Goal: Information Seeking & Learning: Find specific fact

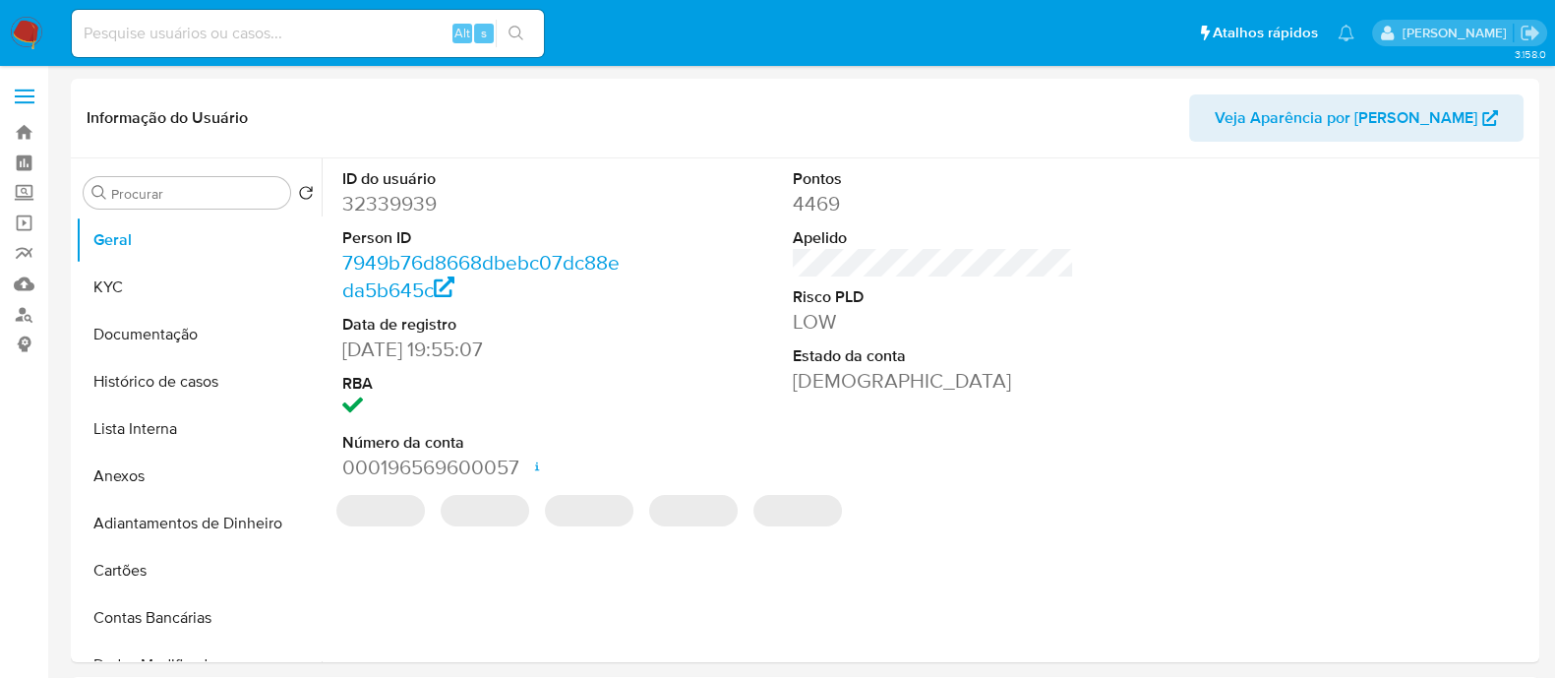
select select "10"
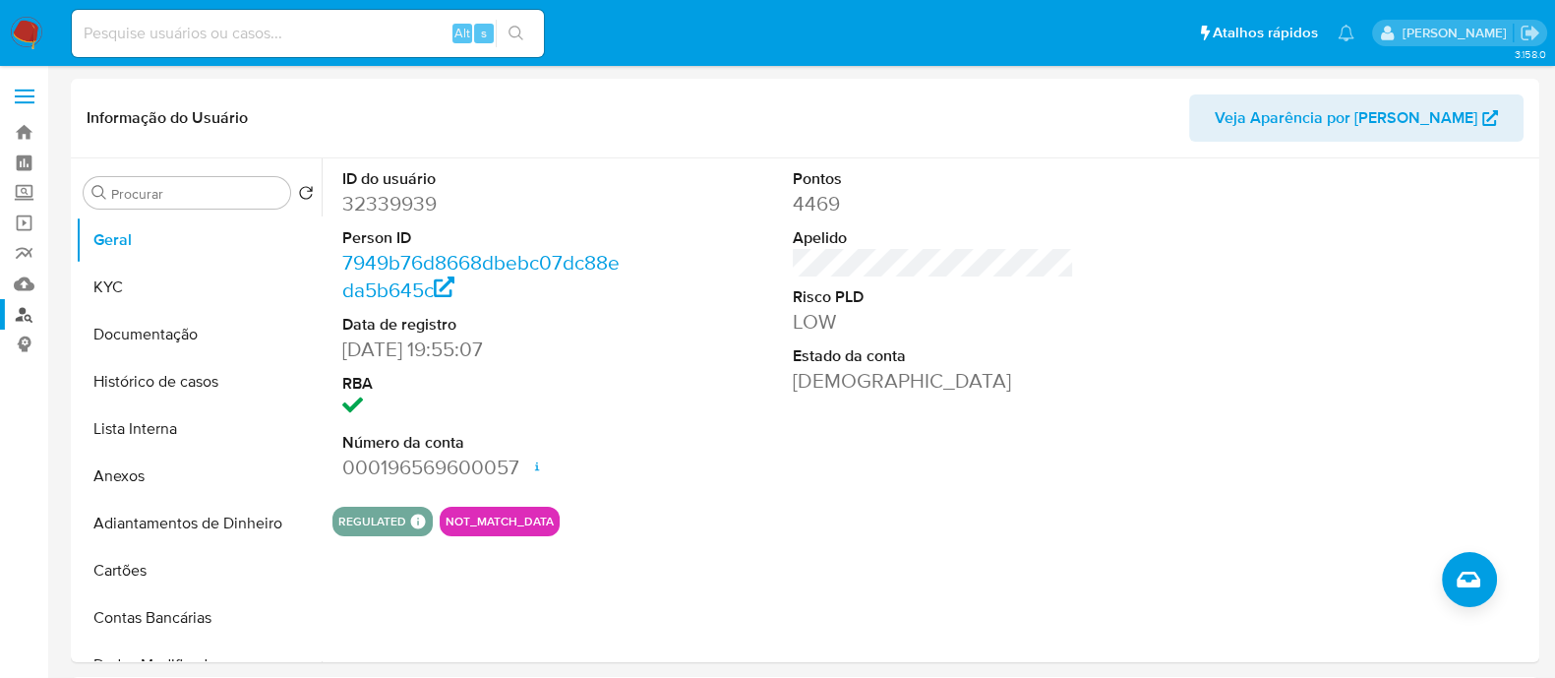
click at [41, 308] on link "Localizador de pessoas" at bounding box center [117, 314] width 234 height 30
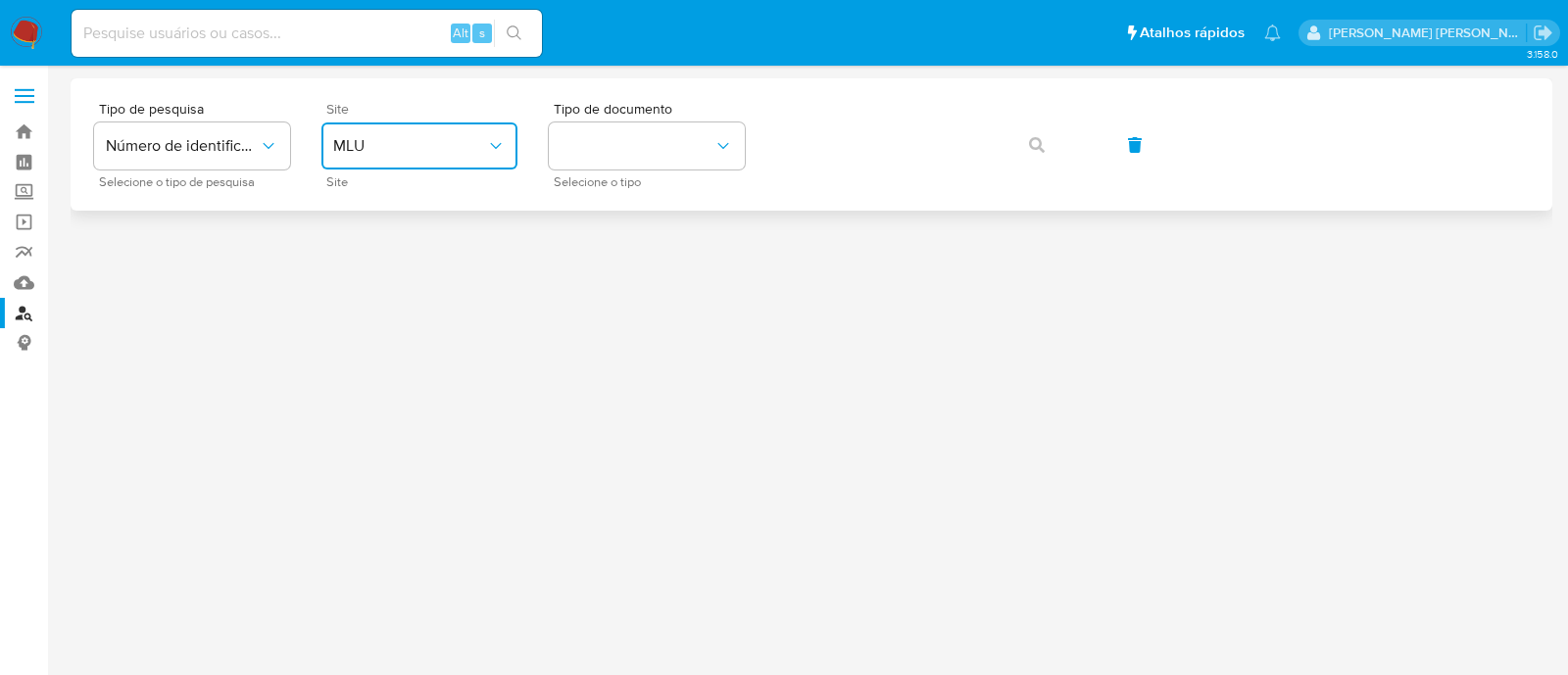
click at [437, 143] on span "MLU" at bounding box center [408, 146] width 152 height 20
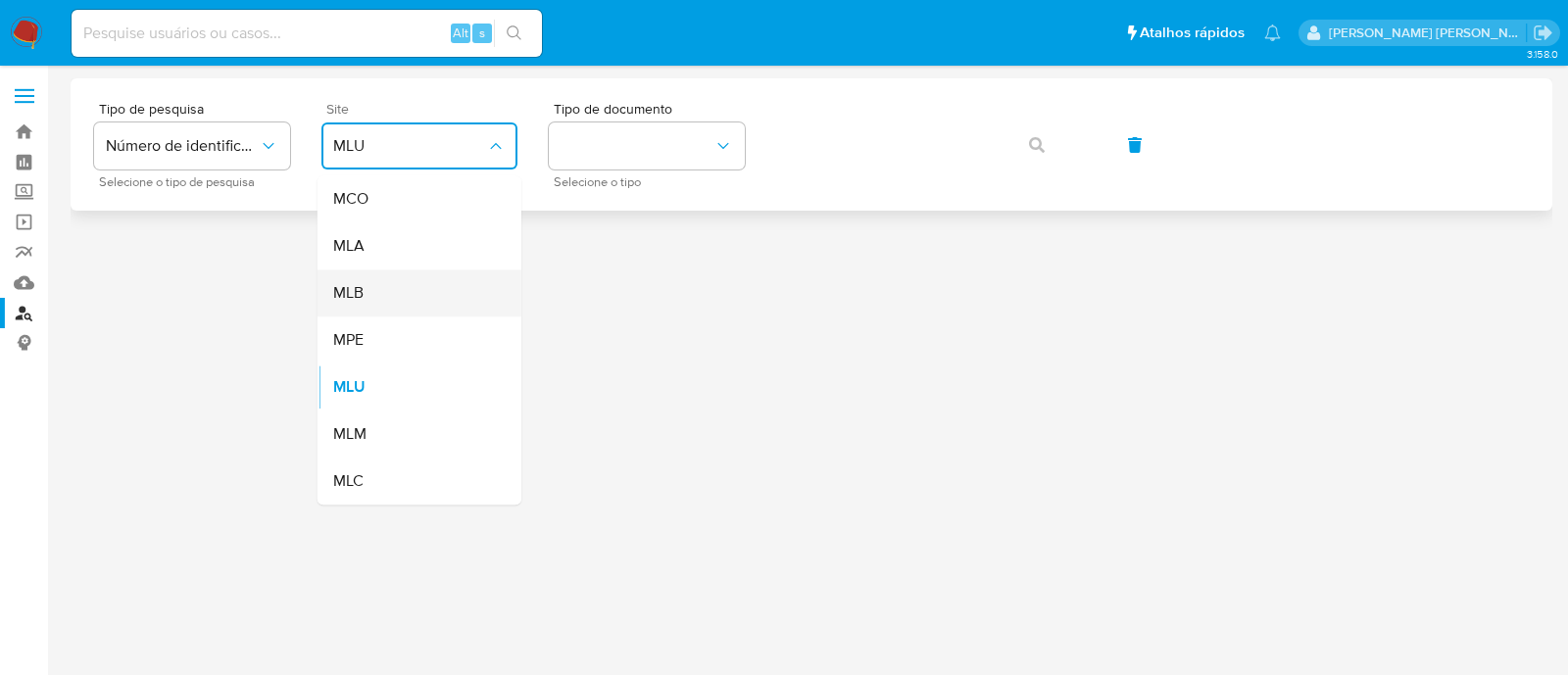
click at [404, 281] on div "MLB" at bounding box center [412, 293] width 160 height 47
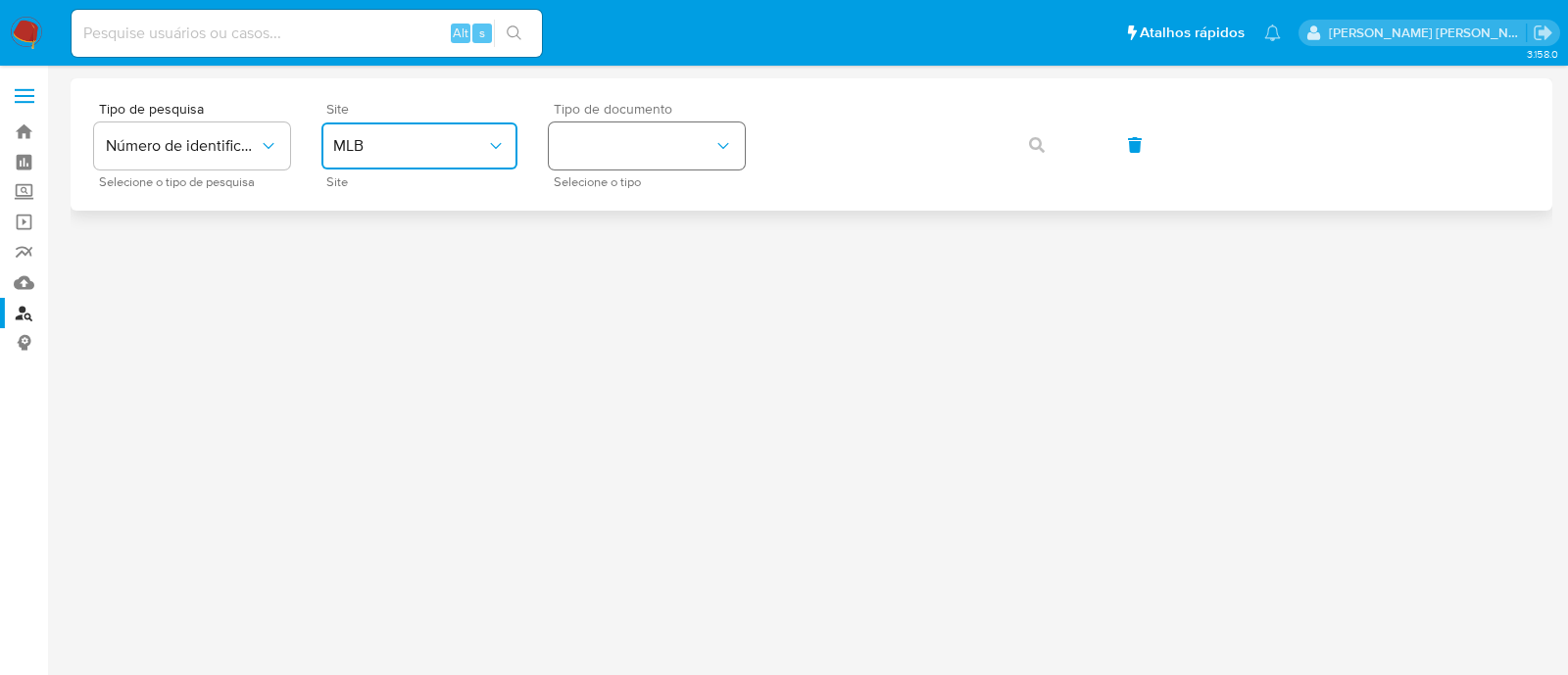
click at [613, 142] on button "identificationType" at bounding box center [647, 145] width 196 height 47
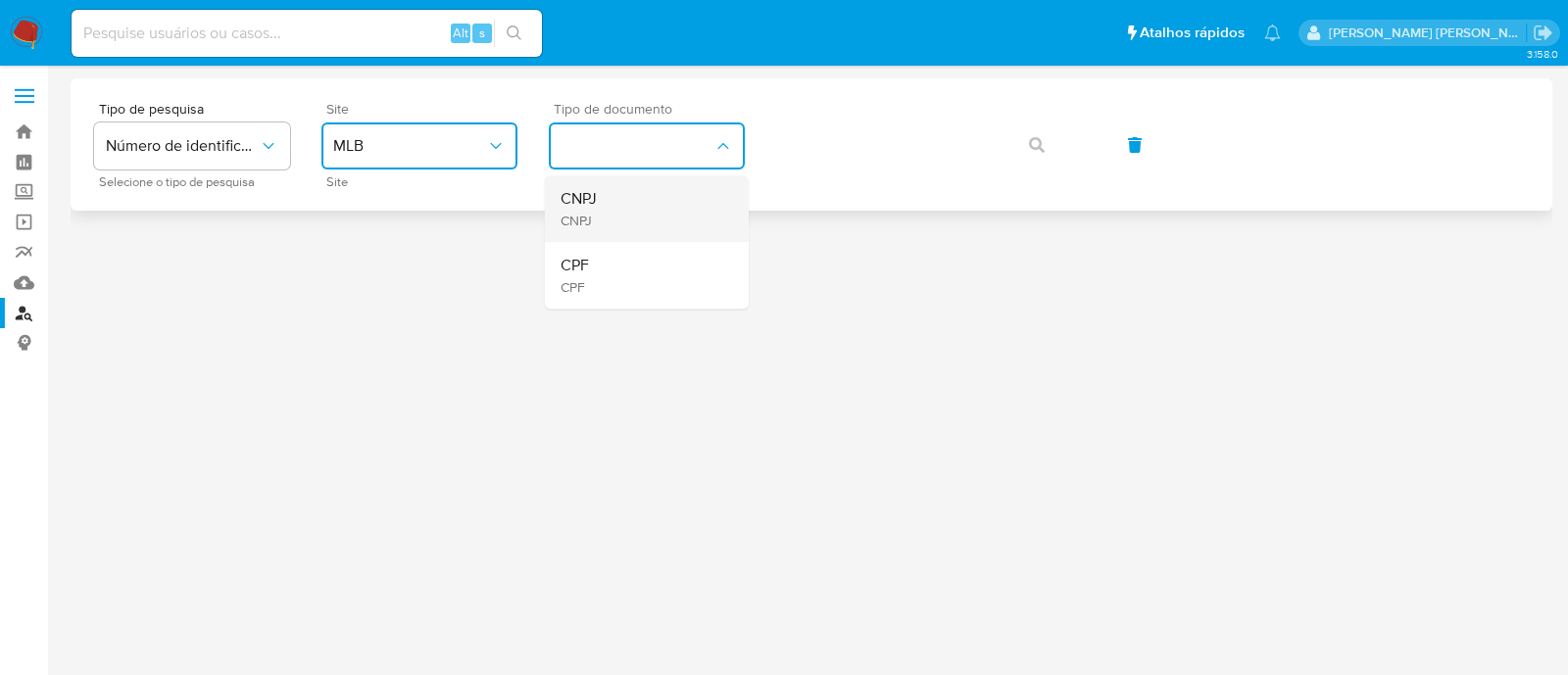
click at [640, 199] on div "CNPJ CNPJ" at bounding box center [641, 208] width 160 height 67
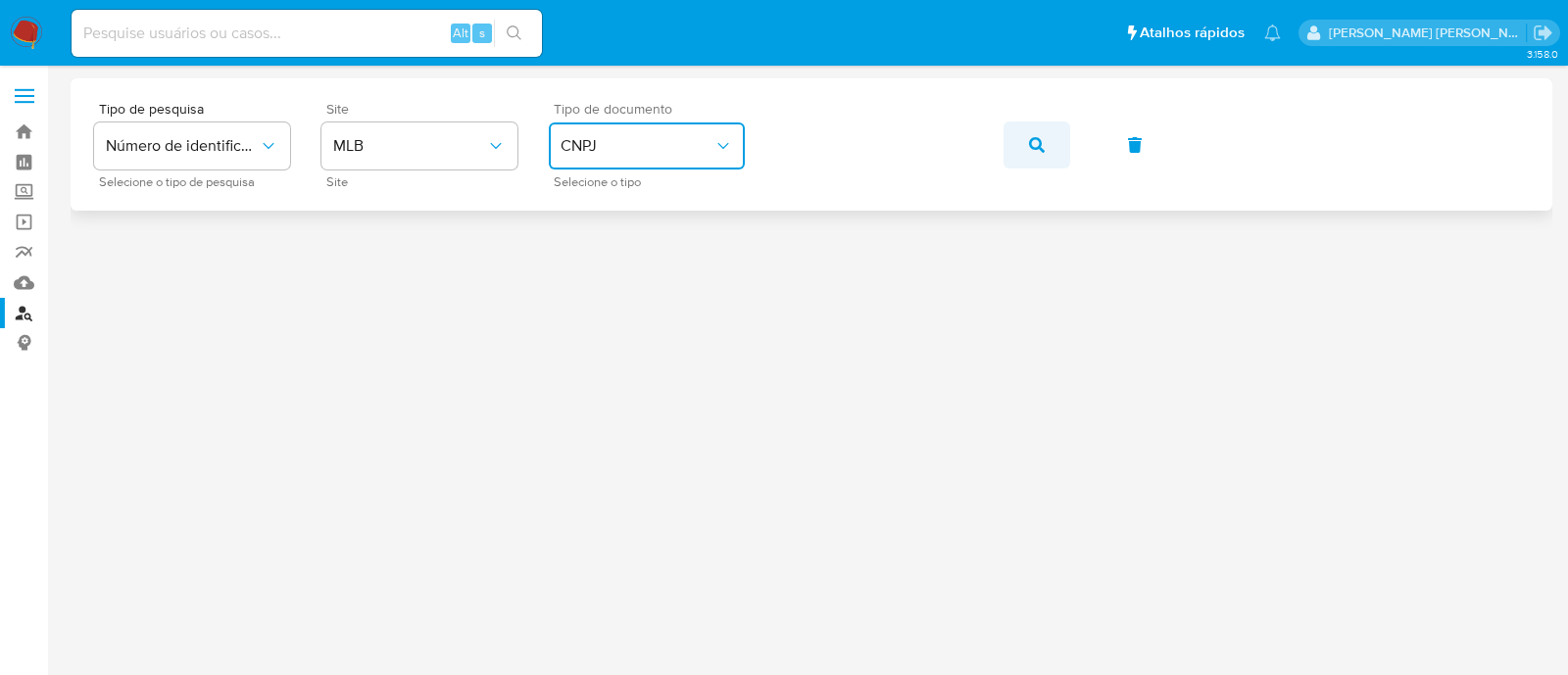
click at [1041, 132] on span "button" at bounding box center [1037, 144] width 16 height 43
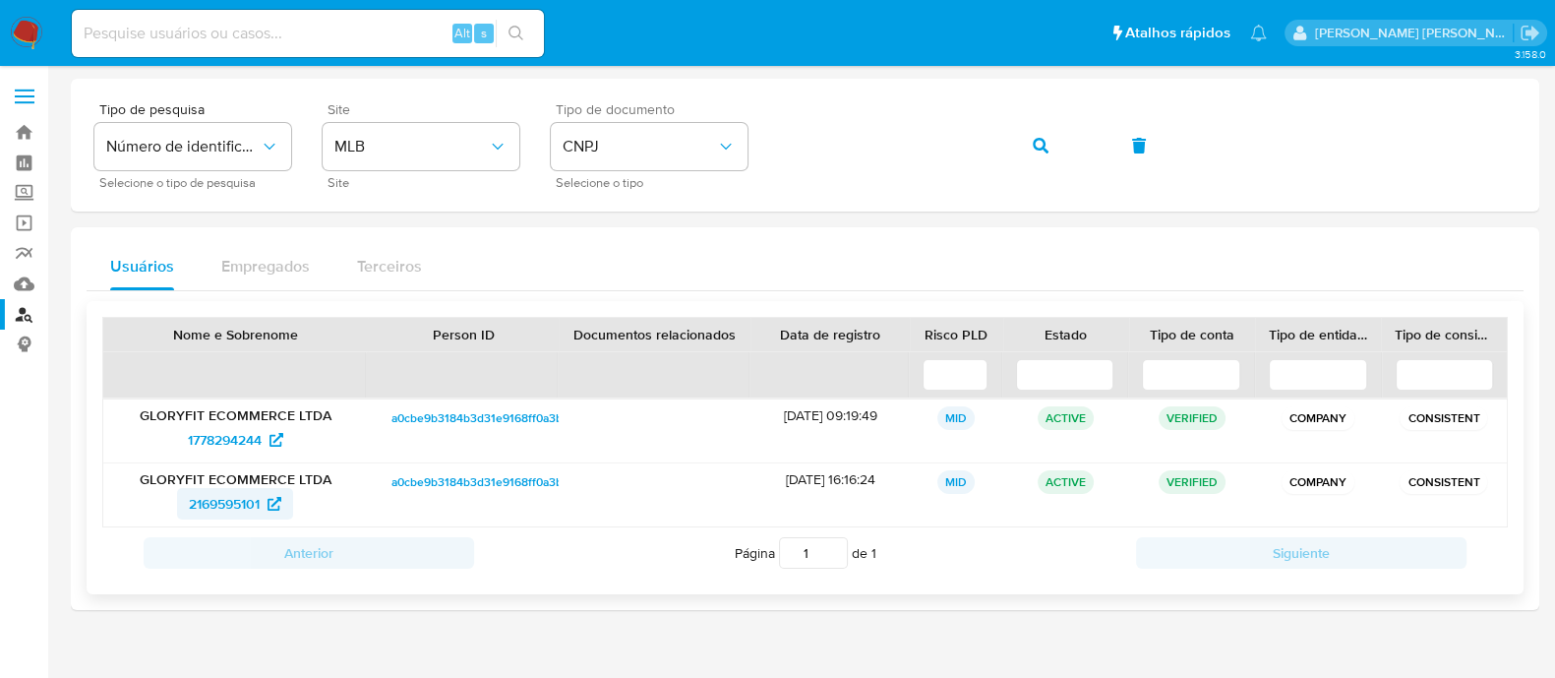
click at [256, 509] on span "2169595101" at bounding box center [224, 503] width 71 height 31
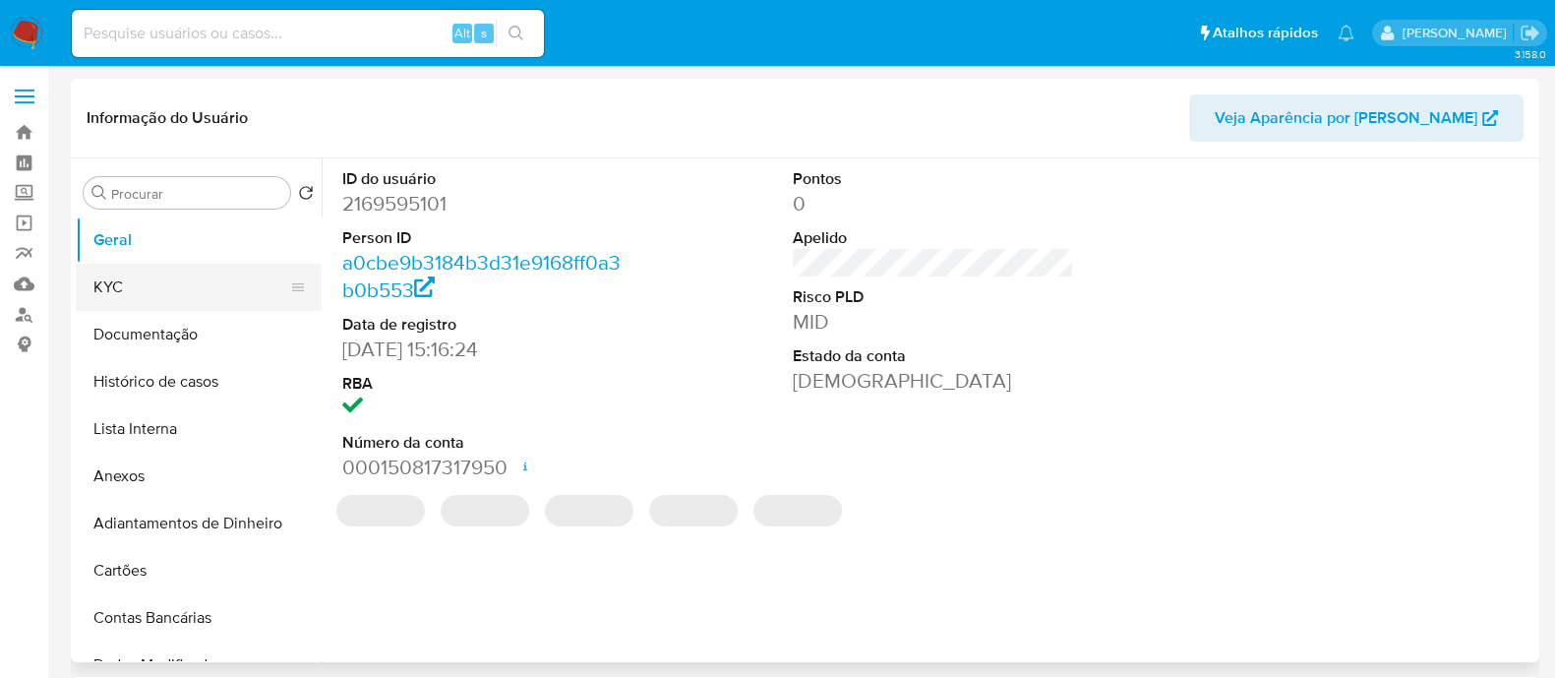
select select "10"
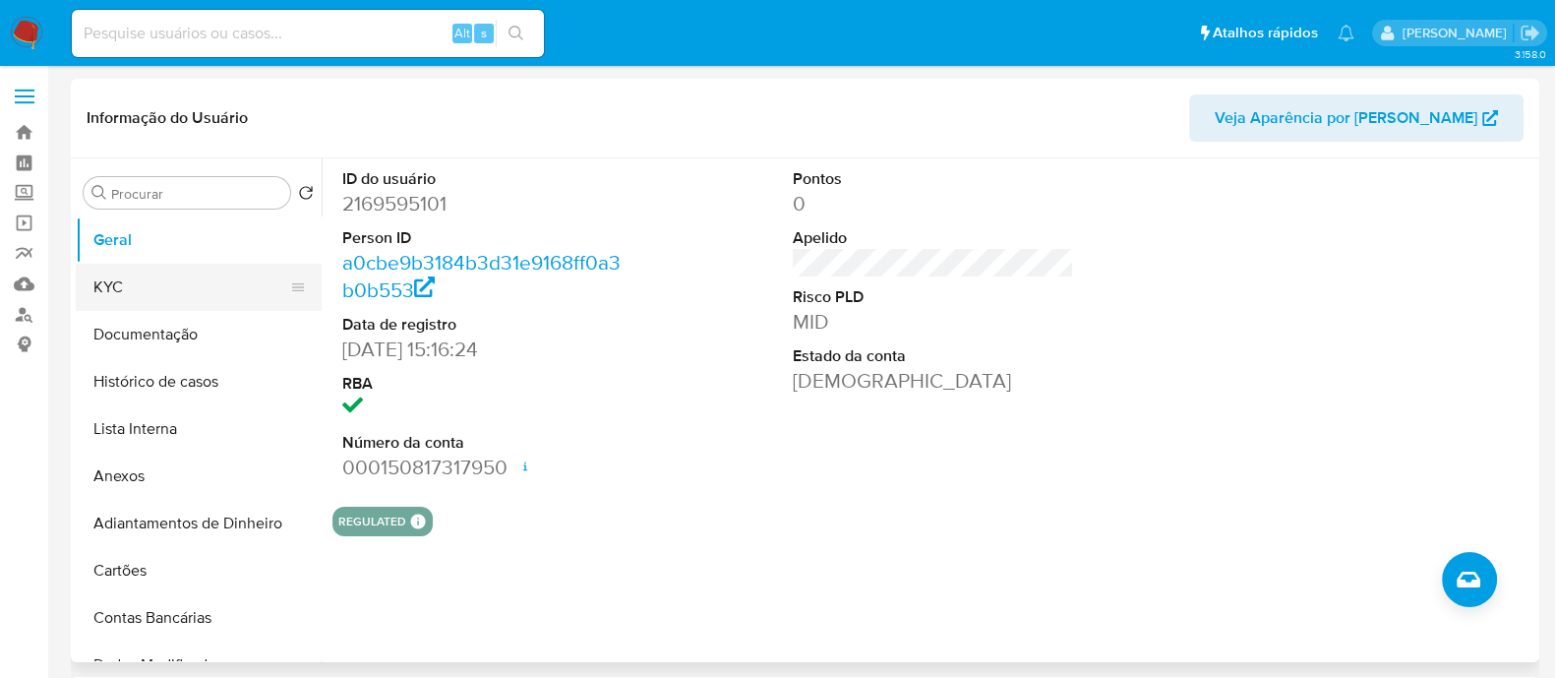
click at [165, 281] on button "KYC" at bounding box center [191, 287] width 230 height 47
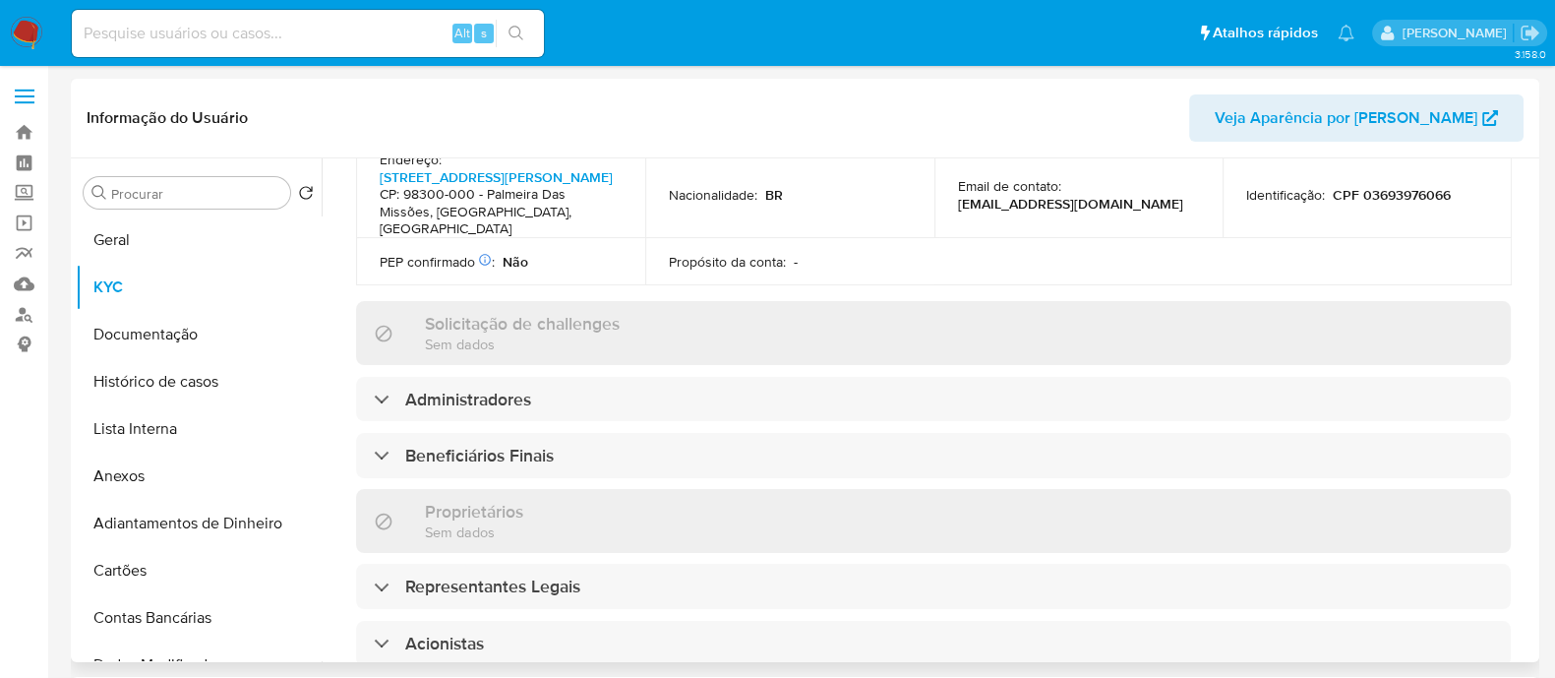
scroll to position [709, 0]
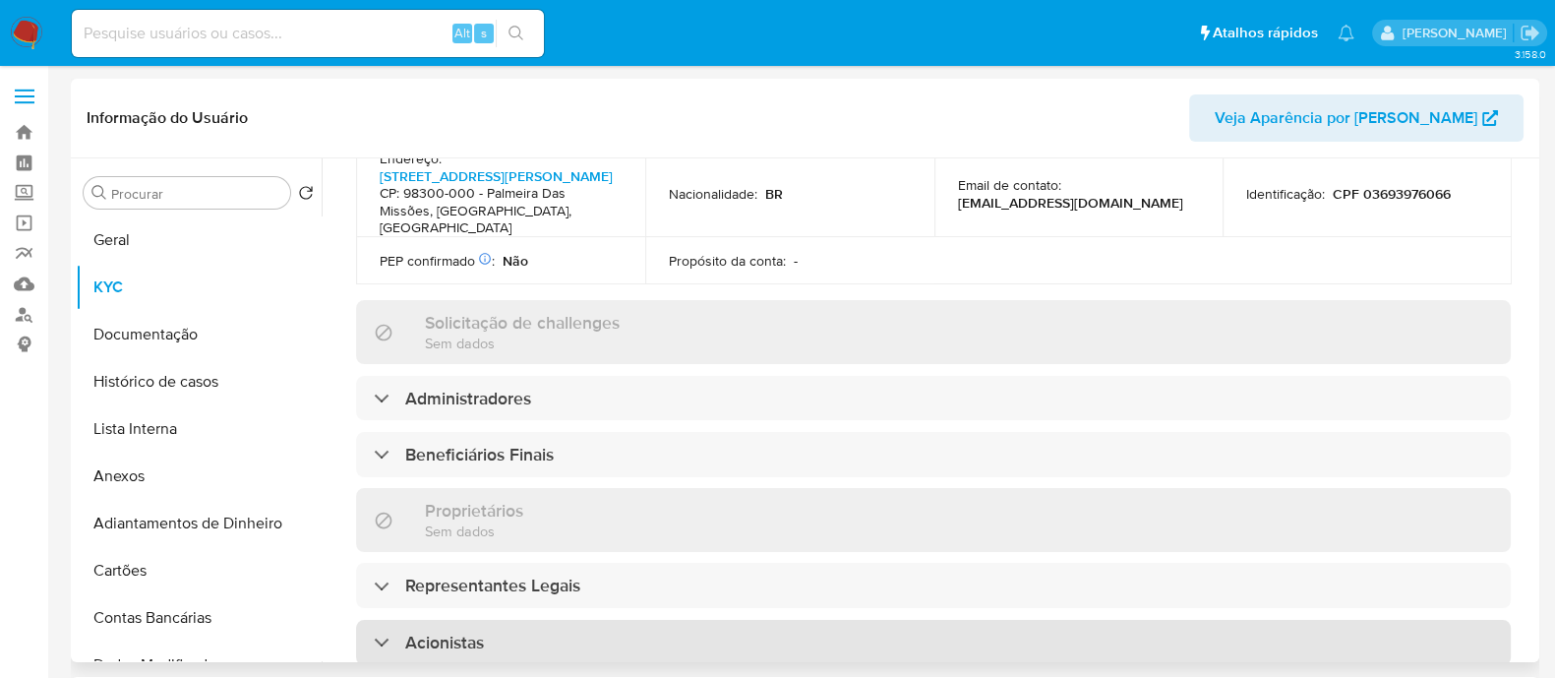
click at [651, 620] on div "Acionistas" at bounding box center [933, 642] width 1155 height 45
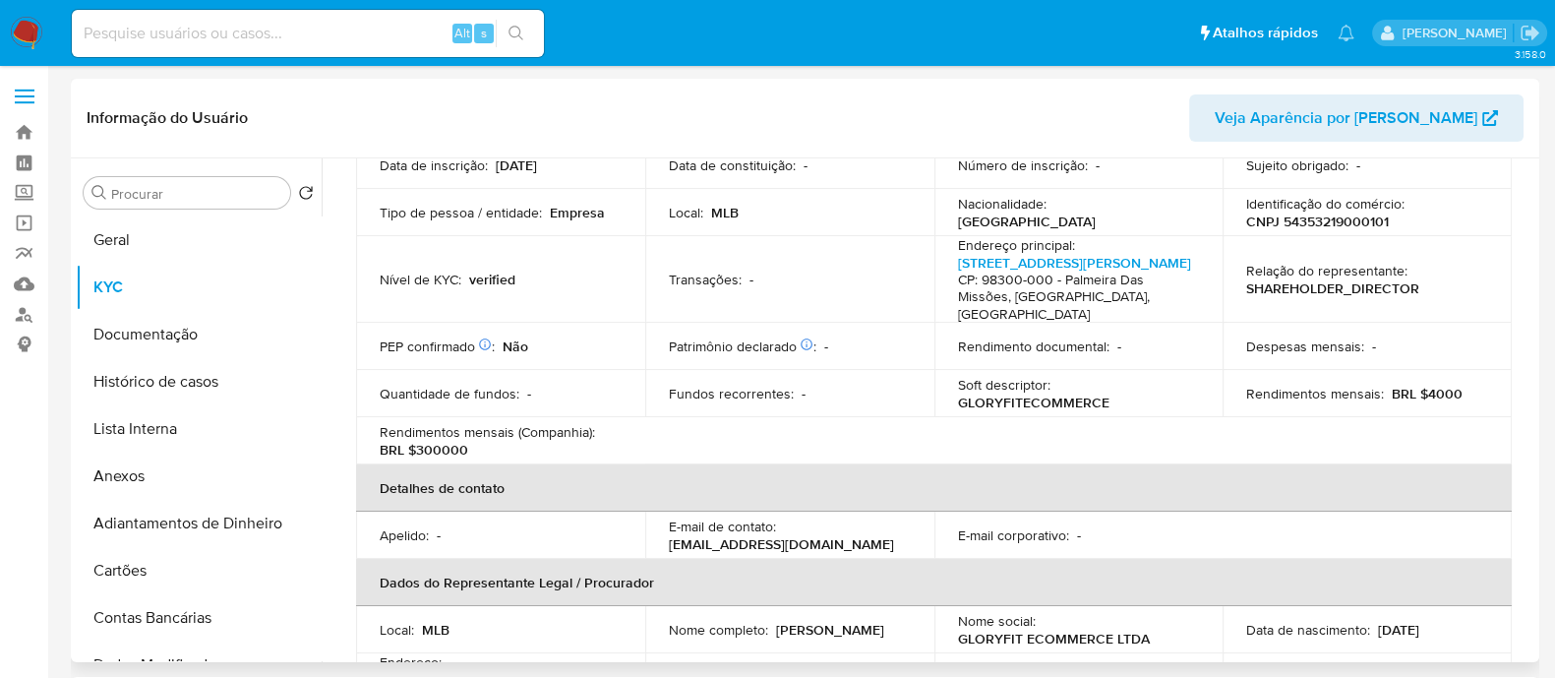
scroll to position [204, 0]
click at [1301, 230] on p "CNPJ 54353219000101" at bounding box center [1317, 223] width 143 height 18
copy p "54353219000101"
click at [972, 268] on link "[STREET_ADDRESS][PERSON_NAME]" at bounding box center [1074, 265] width 233 height 20
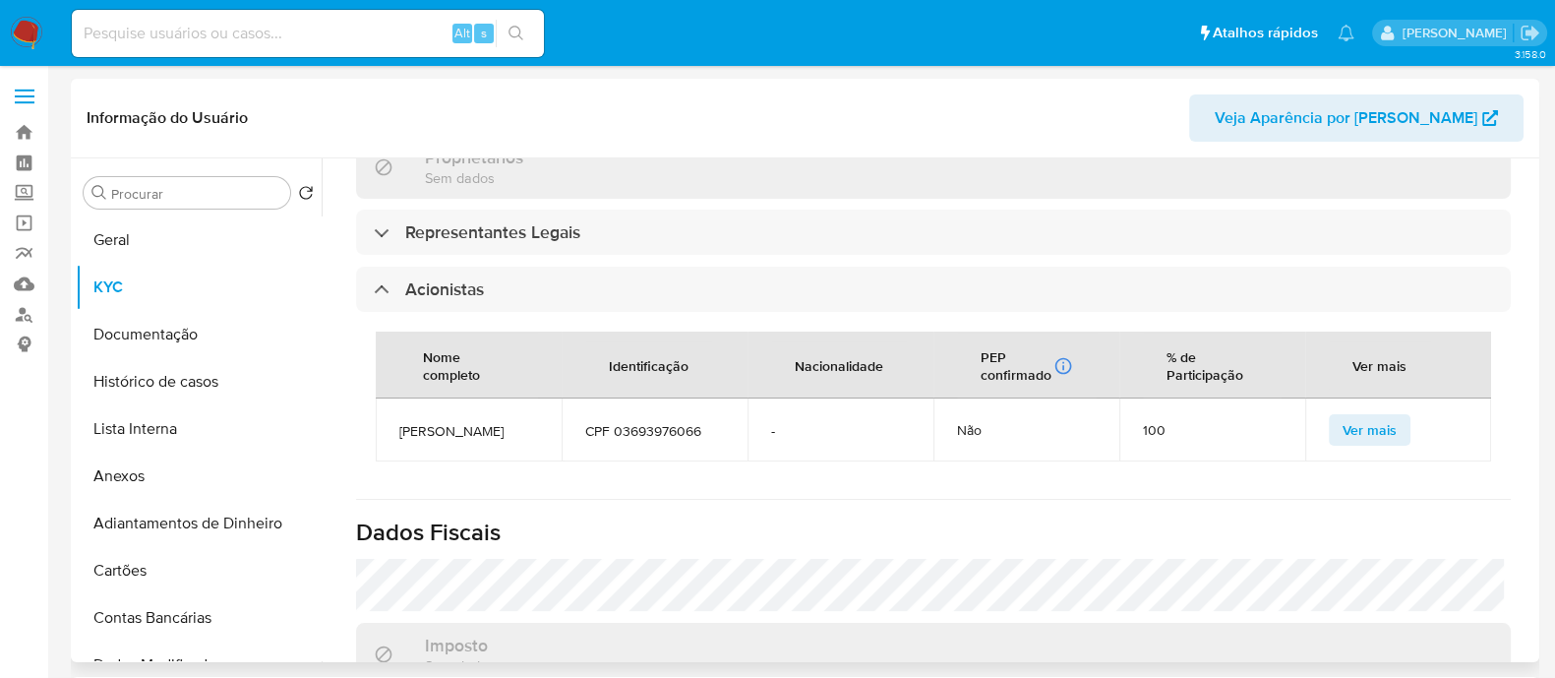
scroll to position [1033, 0]
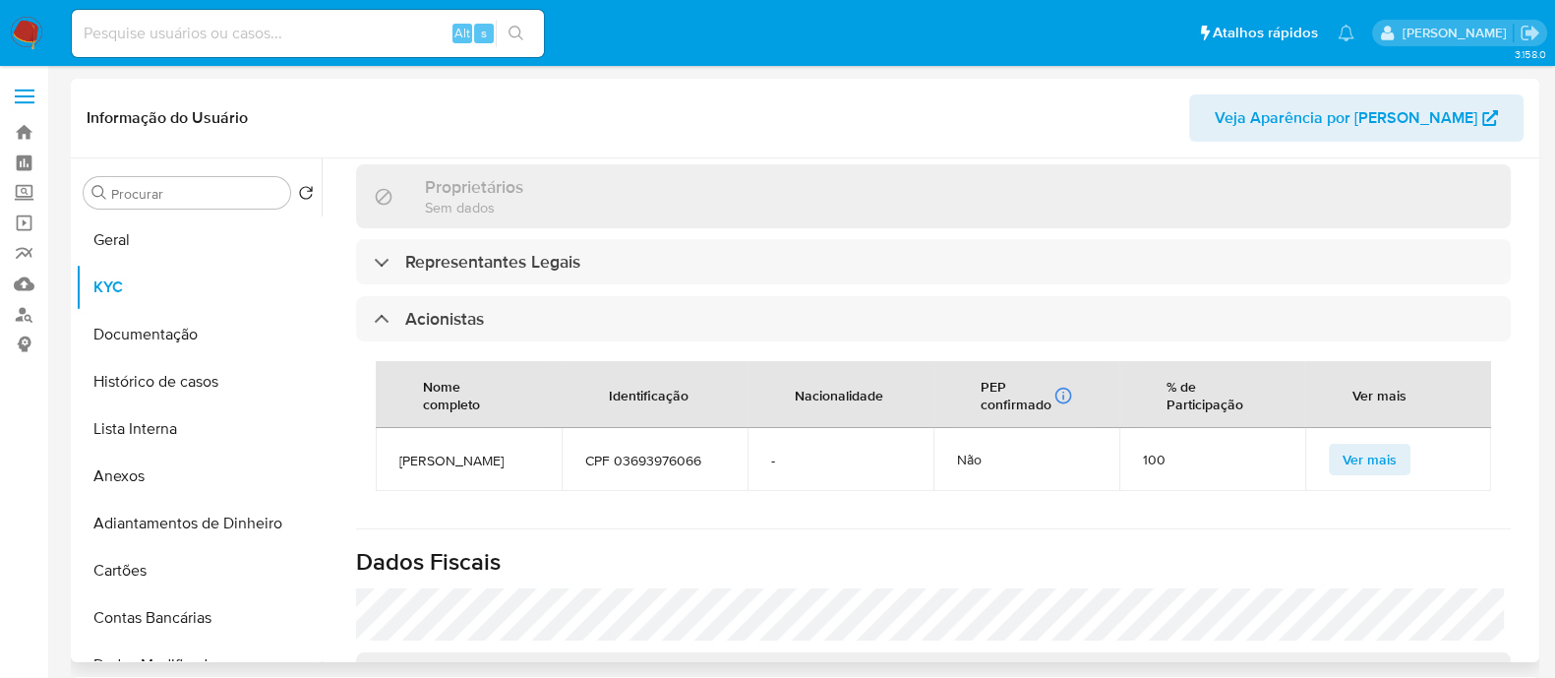
click at [462, 452] on span "RUAN GONCALVES E SILVA" at bounding box center [468, 461] width 139 height 18
copy span "RUAN GONCALVES E SILVA"
